Goal: Ask a question

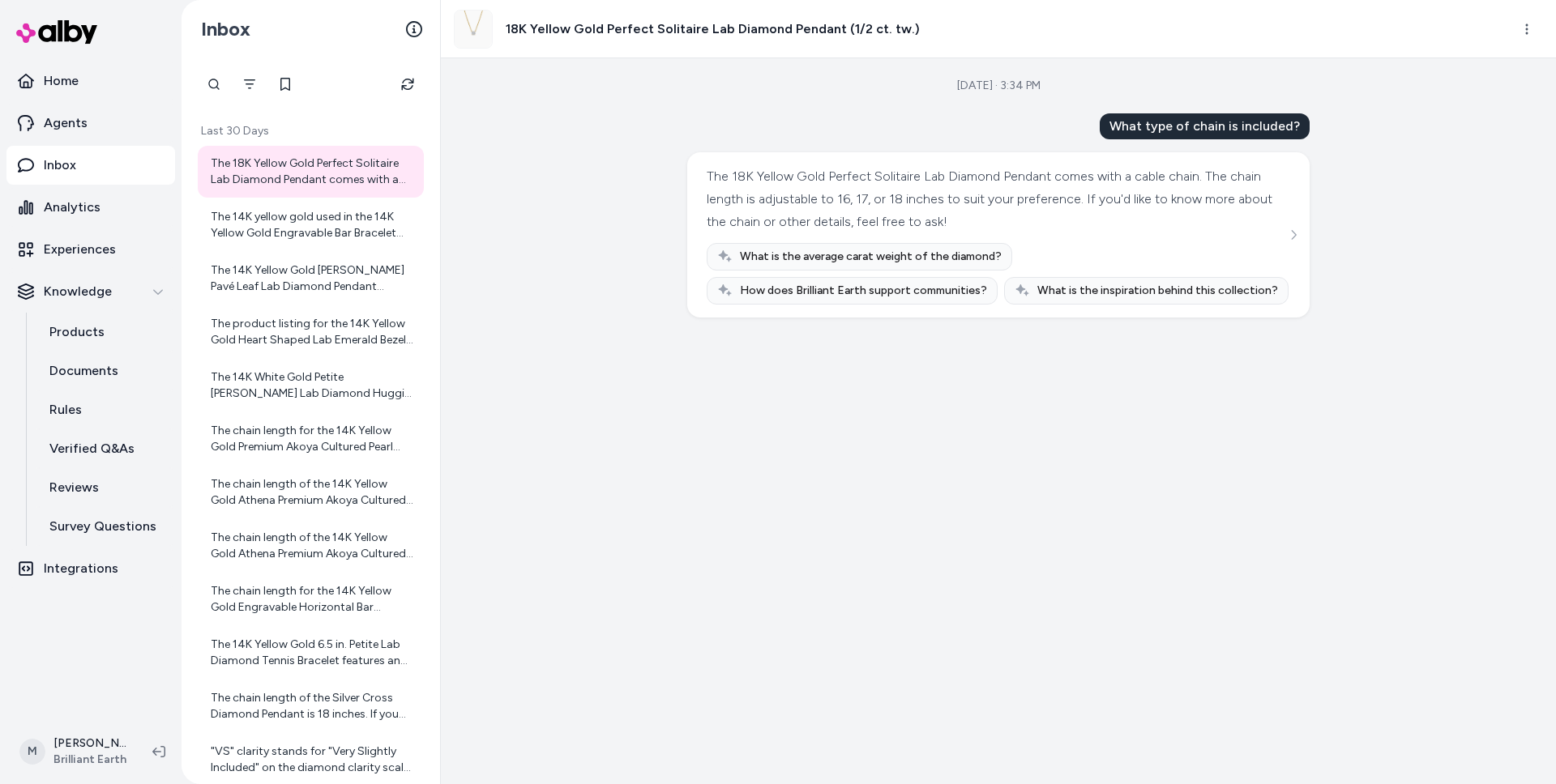
click at [540, 280] on div "[DATE] · 3:34 PM What type of chain is included? The 18K Yellow Gold Perfect So…" at bounding box center [998, 421] width 1115 height 726
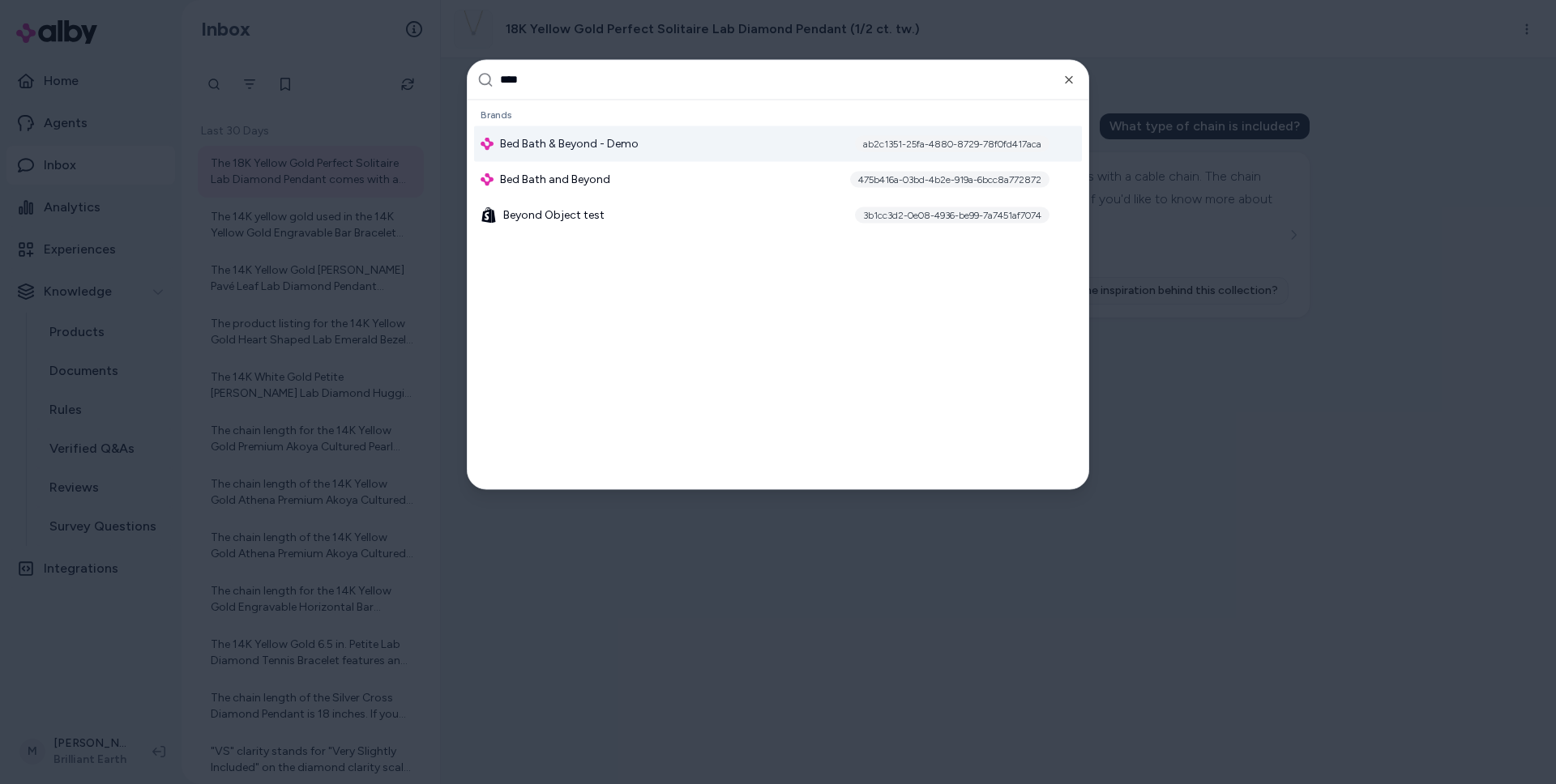
type input "*****"
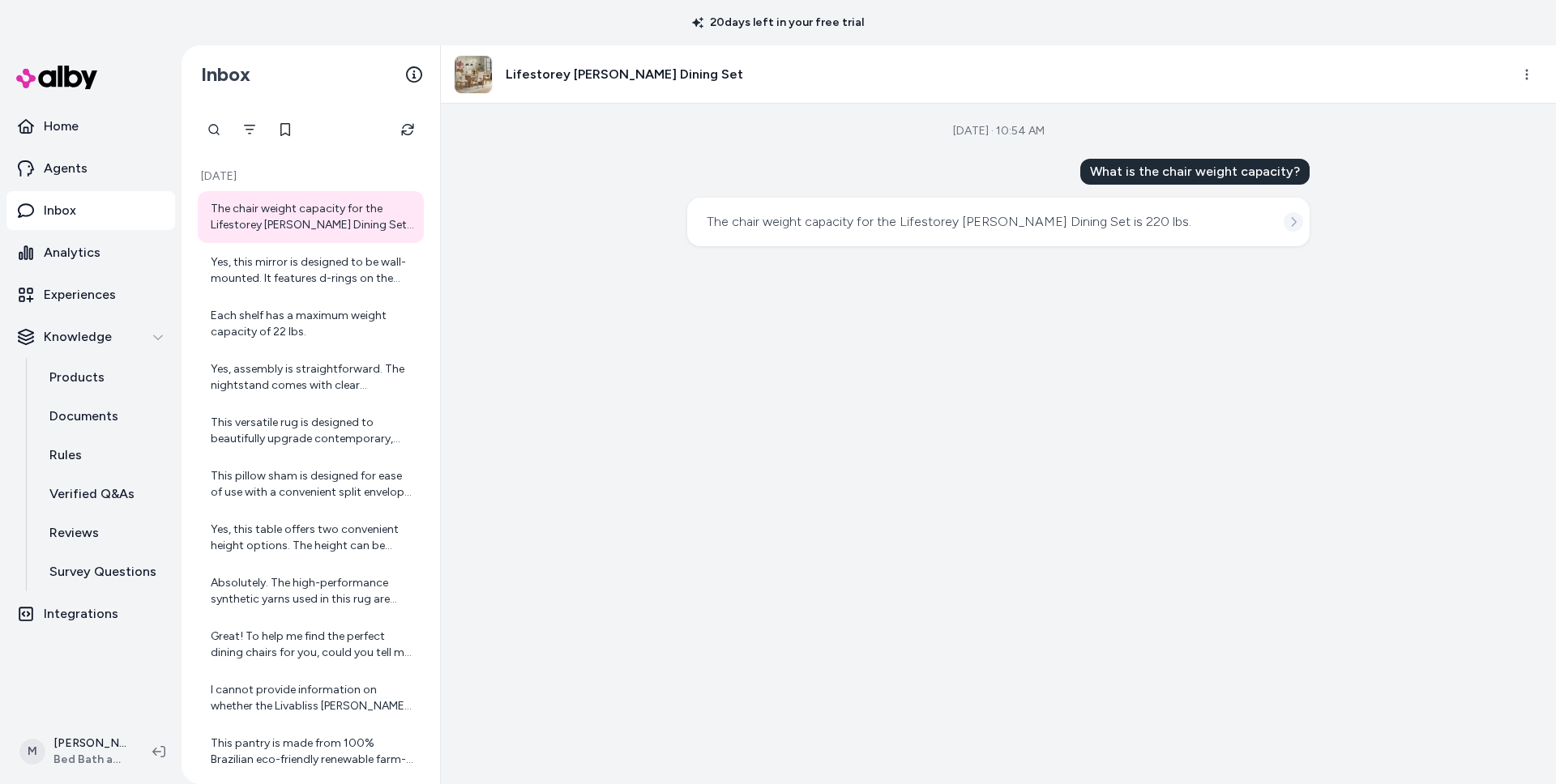
click at [1289, 220] on icon "See more" at bounding box center [1293, 222] width 12 height 12
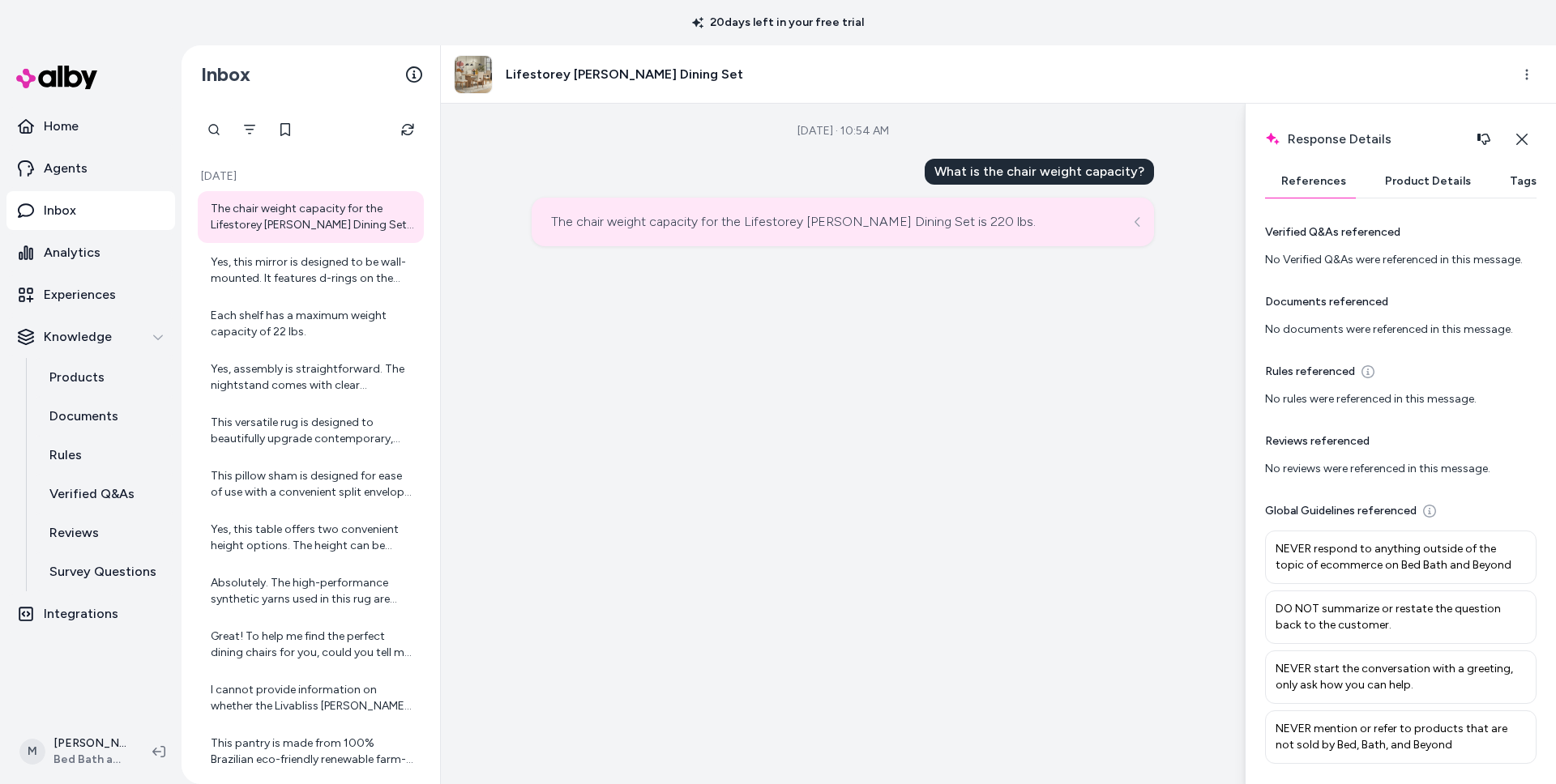
scroll to position [500, 0]
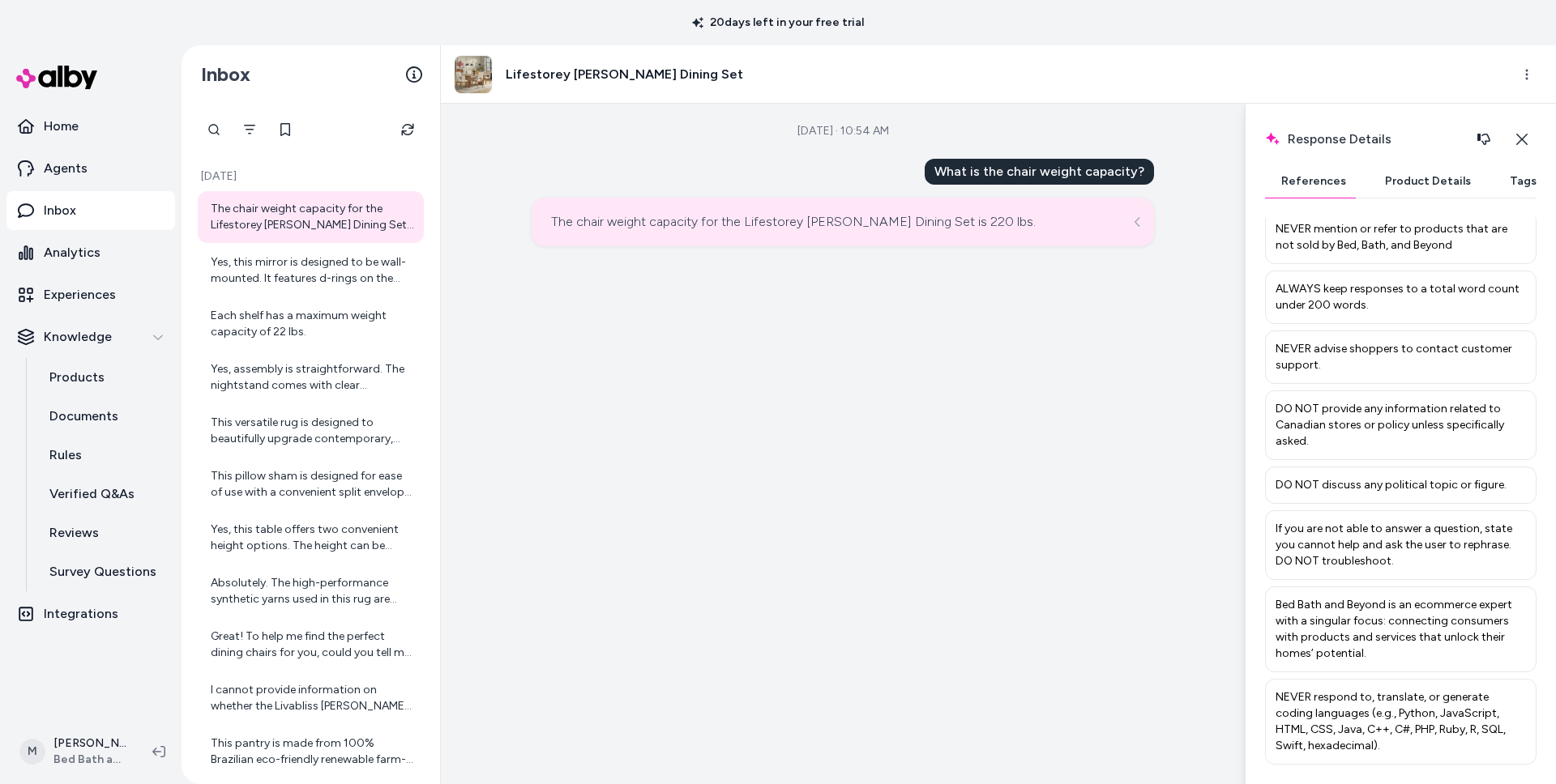
click at [1408, 188] on button "Product Details" at bounding box center [1428, 181] width 118 height 32
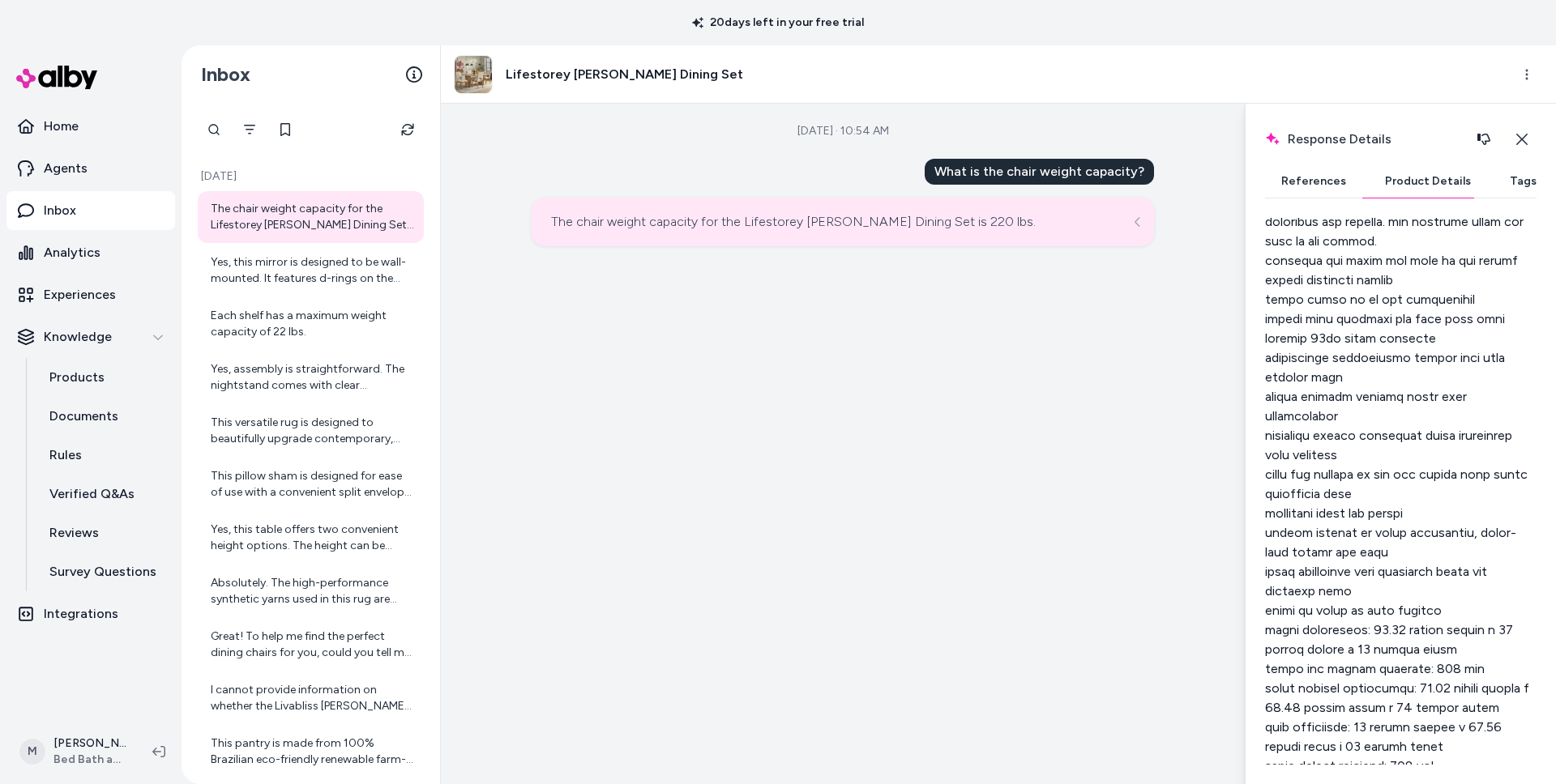
scroll to position [931, 0]
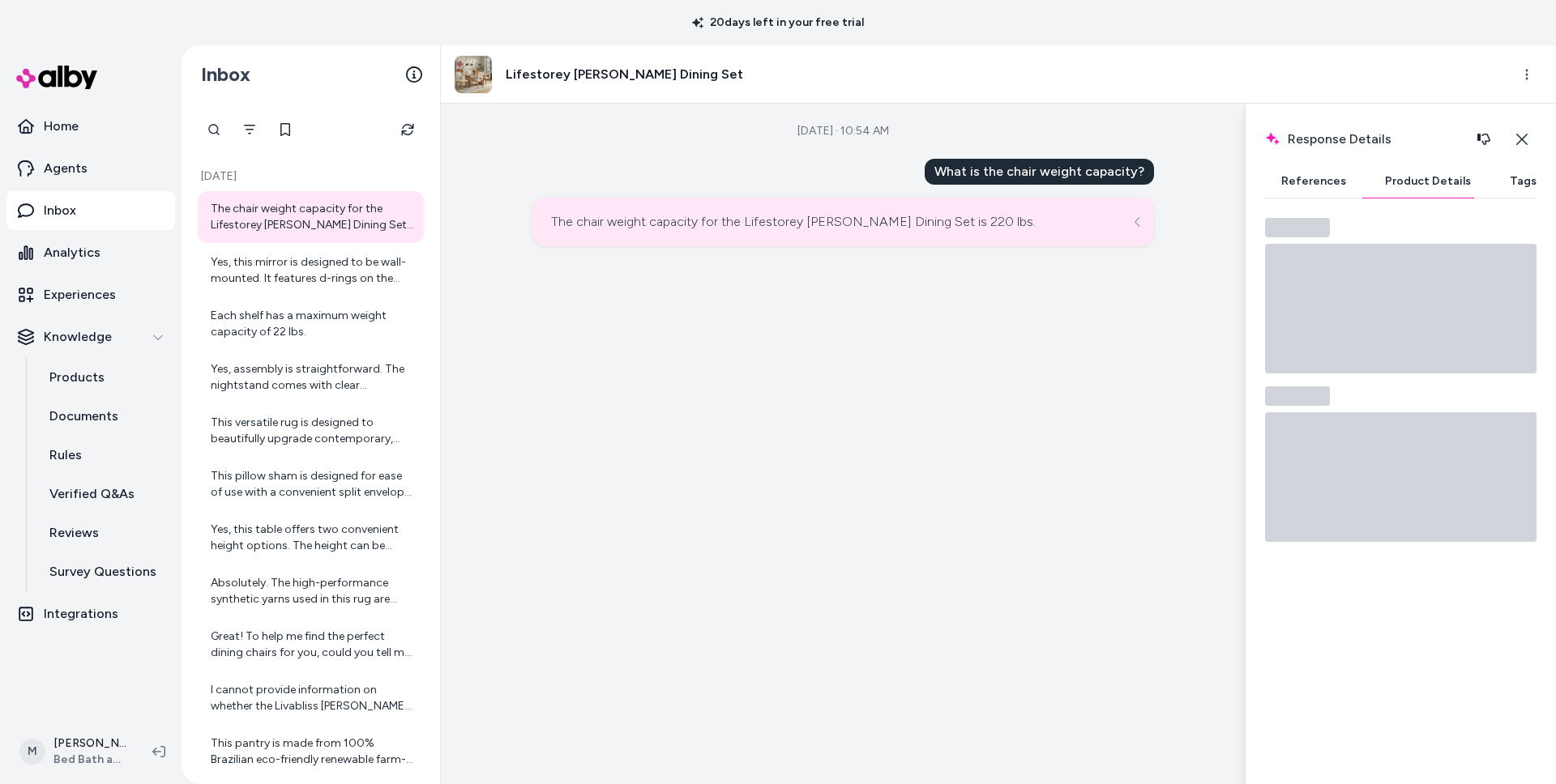
click at [1503, 169] on button "Tags" at bounding box center [1523, 181] width 59 height 32
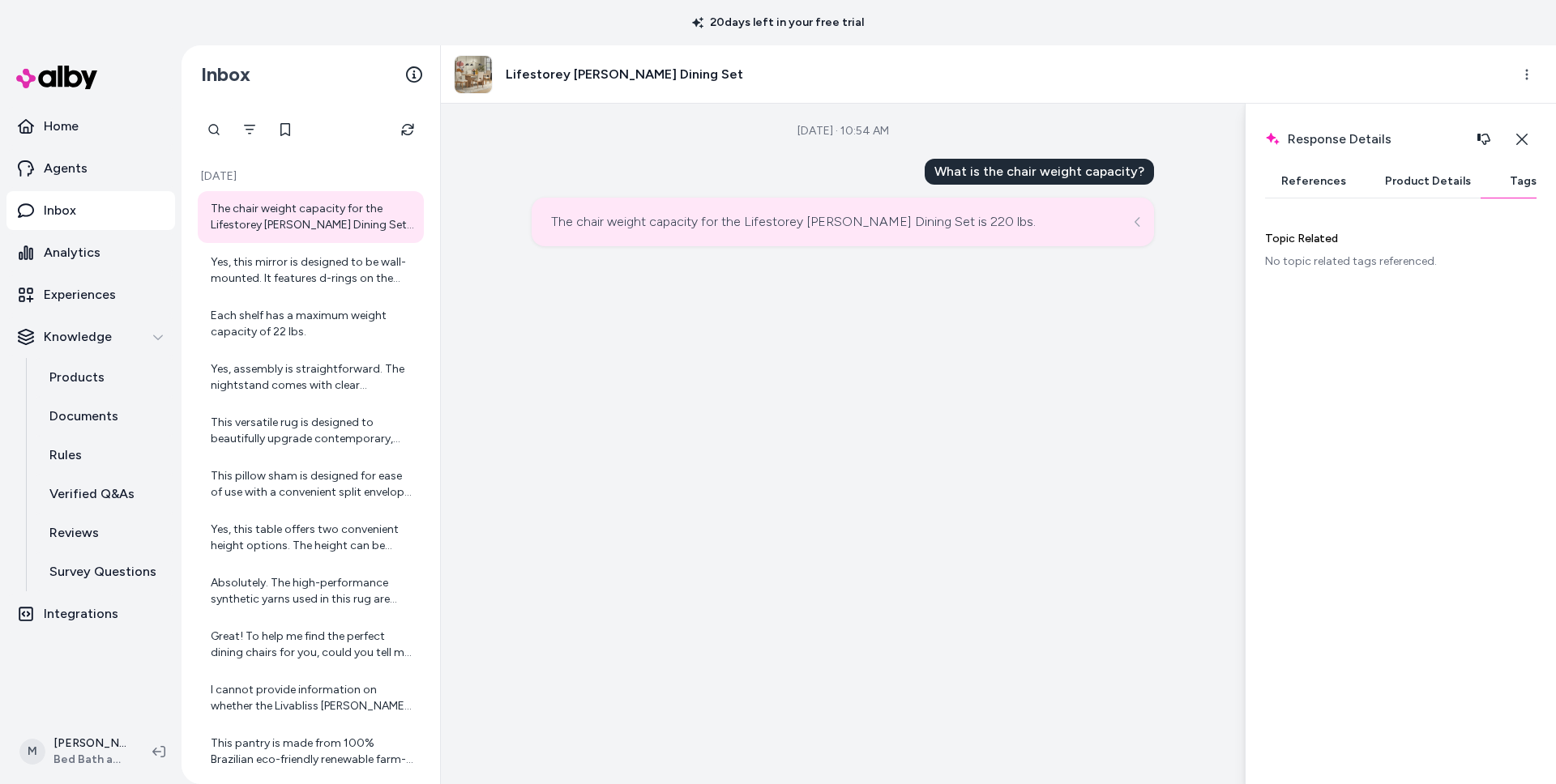
click at [1343, 182] on button "References" at bounding box center [1313, 181] width 98 height 32
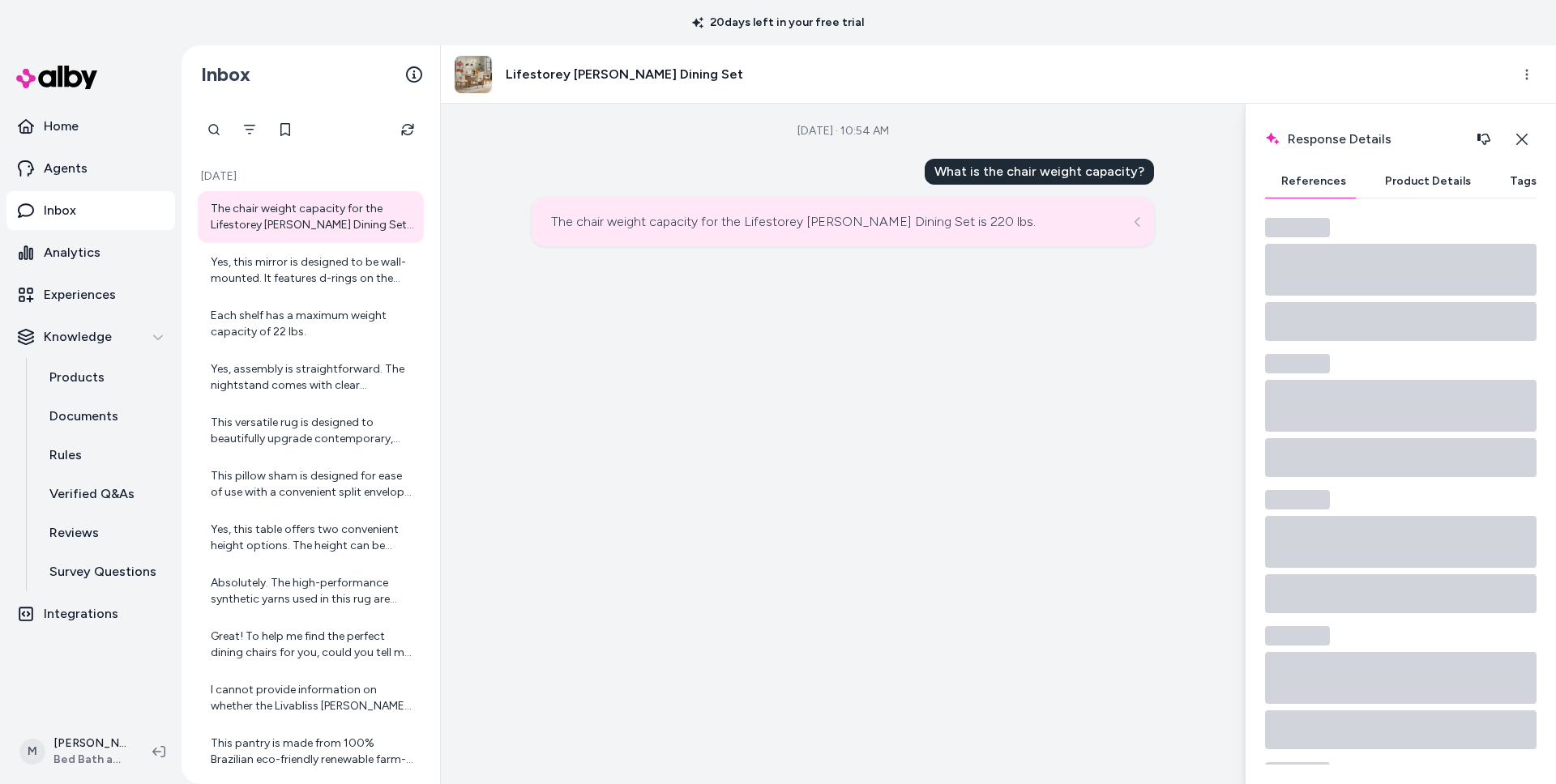
scroll to position [0, 0]
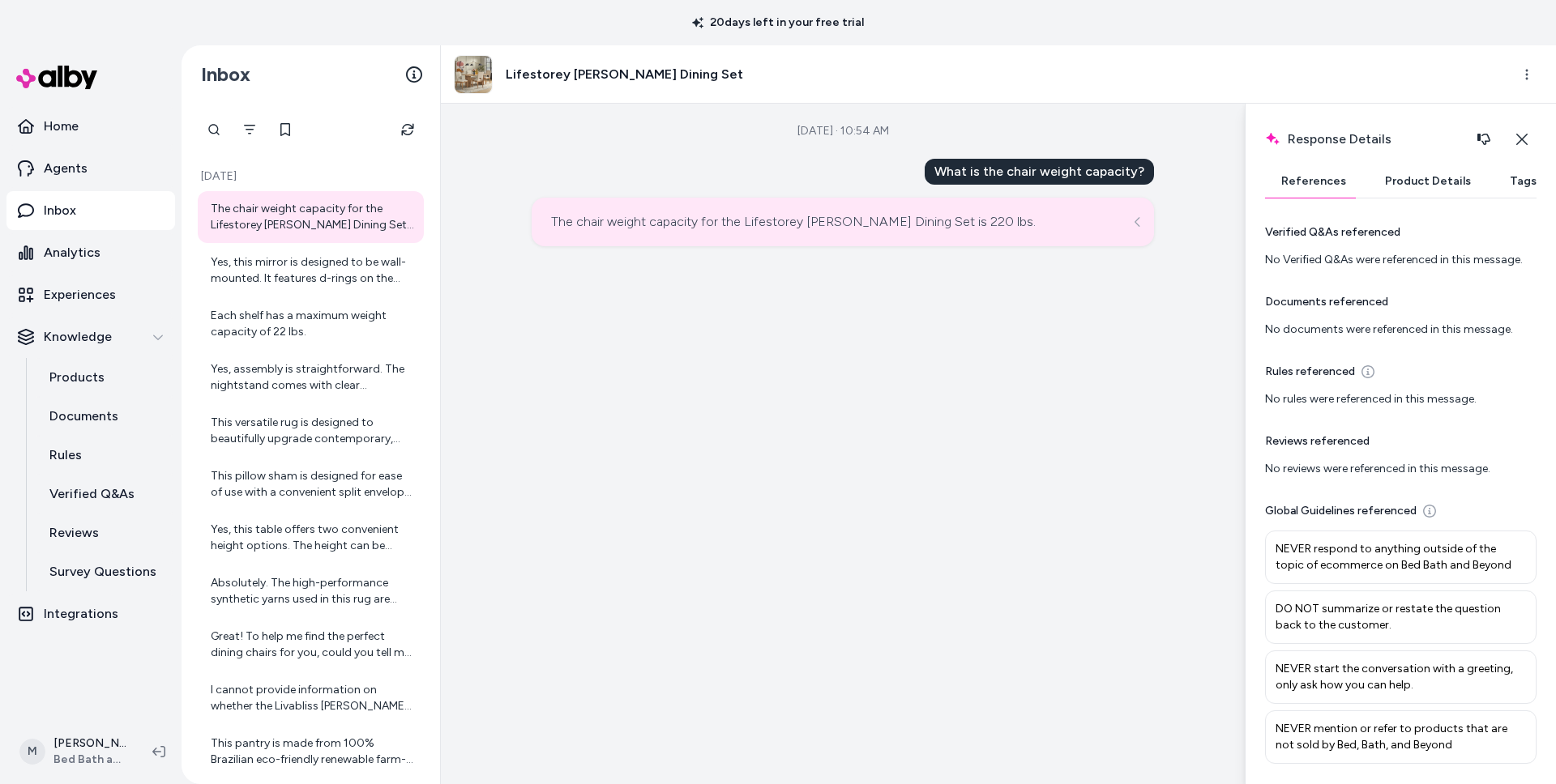
click at [638, 365] on div "Sep 24, 2025 · 10:54 AM What is the chair weight capacity? The chair weight cap…" at bounding box center [843, 443] width 803 height 681
